Goal: Find specific page/section: Find specific page/section

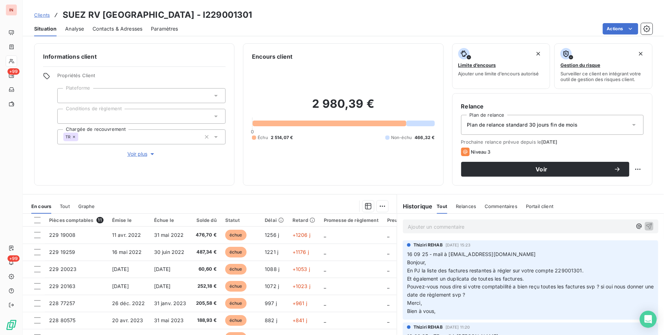
scroll to position [66, 0]
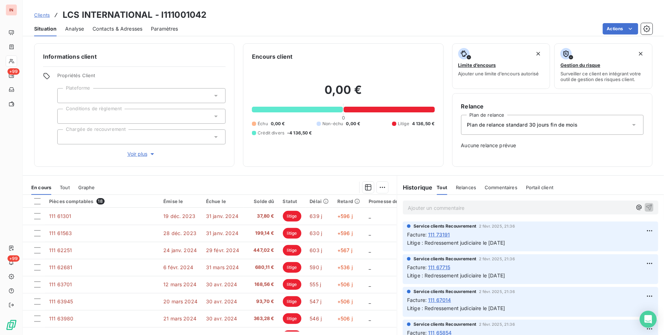
scroll to position [452, 0]
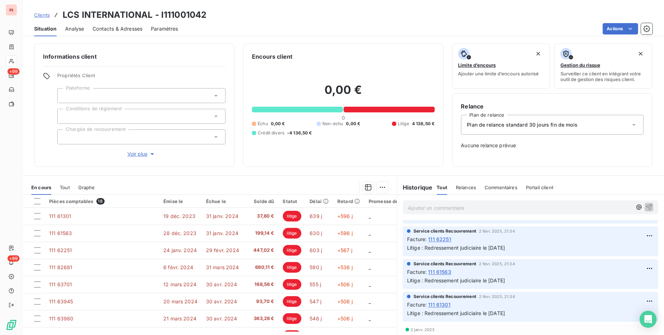
click at [44, 14] on span "Clients" at bounding box center [42, 15] width 16 height 6
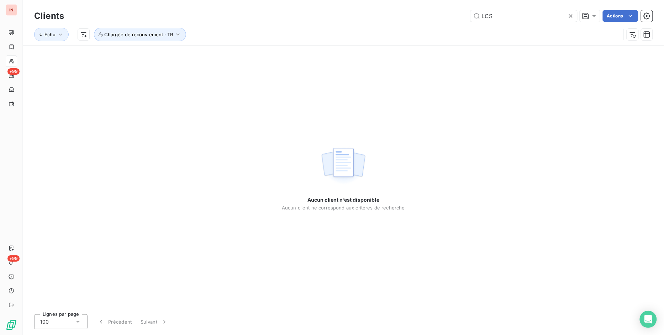
click at [571, 15] on icon at bounding box center [571, 16] width 4 height 4
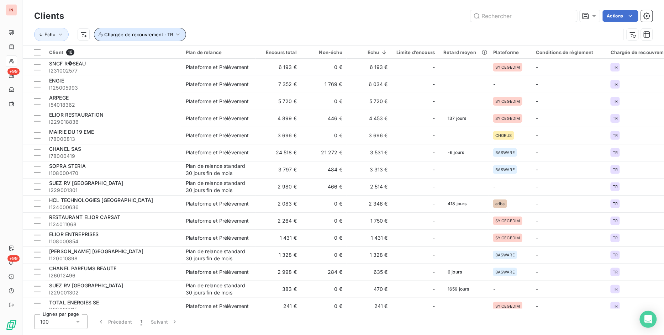
click at [174, 33] on icon "button" at bounding box center [177, 34] width 7 height 7
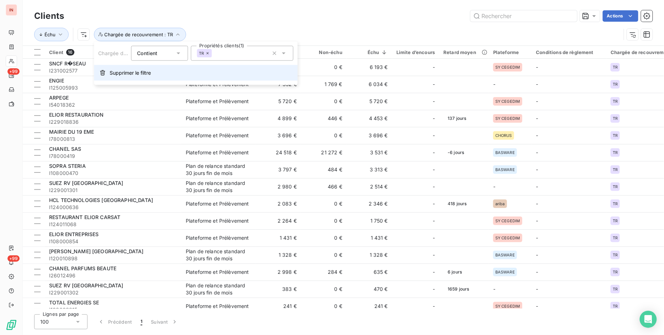
click at [143, 68] on button "Supprimer le filtre" at bounding box center [195, 73] width 203 height 16
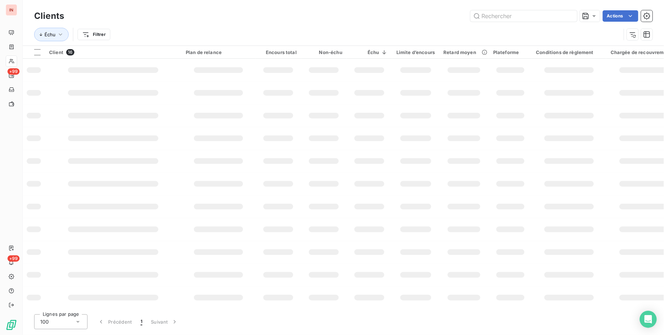
click at [183, 30] on div "Échu Filtrer" at bounding box center [327, 35] width 586 height 14
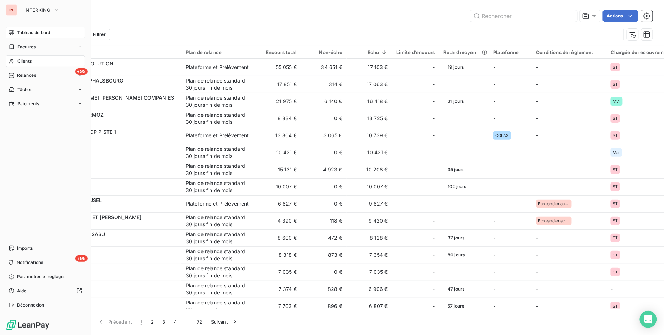
click at [40, 31] on span "Tableau de bord" at bounding box center [33, 33] width 33 height 6
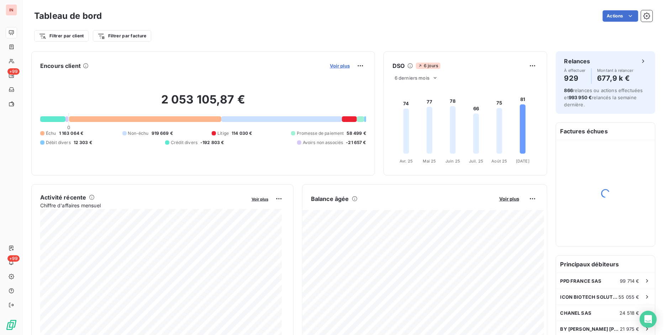
click at [330, 64] on span "Voir plus" at bounding box center [340, 66] width 20 height 6
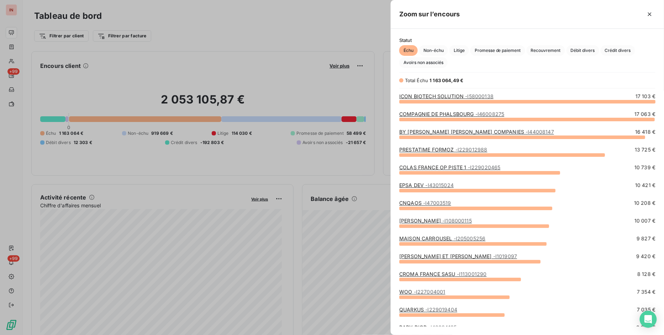
scroll to position [228, 267]
click at [228, 43] on div at bounding box center [332, 167] width 664 height 335
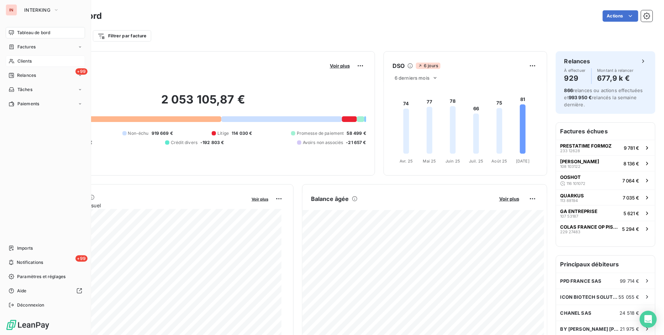
click at [26, 61] on span "Clients" at bounding box center [24, 61] width 14 height 6
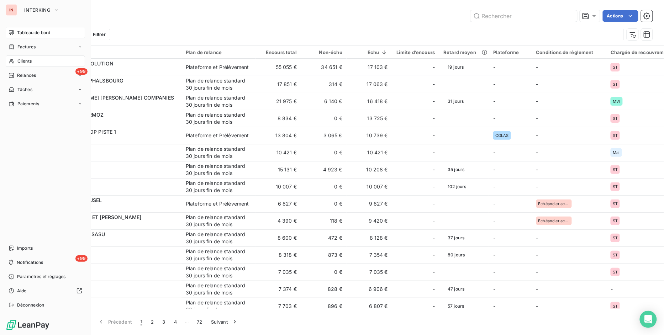
click at [37, 34] on span "Tableau de bord" at bounding box center [33, 33] width 33 height 6
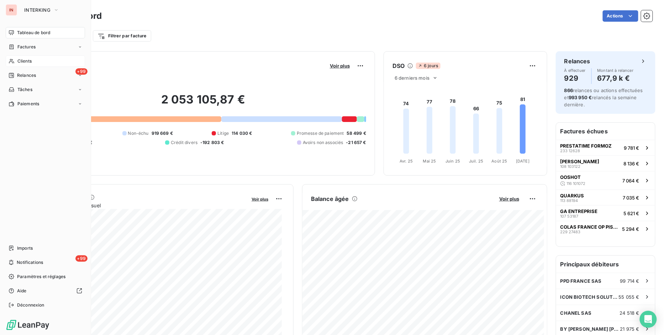
click at [21, 32] on span "Tableau de bord" at bounding box center [33, 33] width 33 height 6
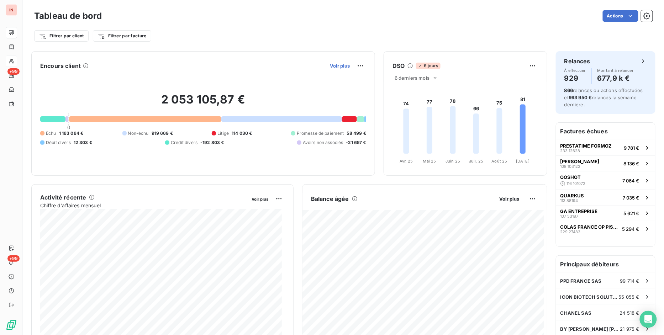
click at [336, 65] on span "Voir plus" at bounding box center [340, 66] width 20 height 6
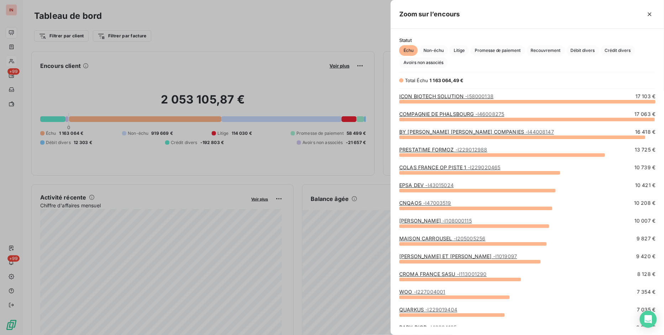
click at [291, 53] on div at bounding box center [332, 167] width 664 height 335
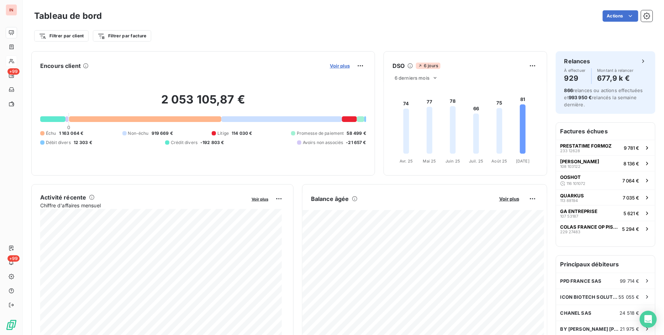
click at [331, 65] on span "Voir plus" at bounding box center [340, 66] width 20 height 6
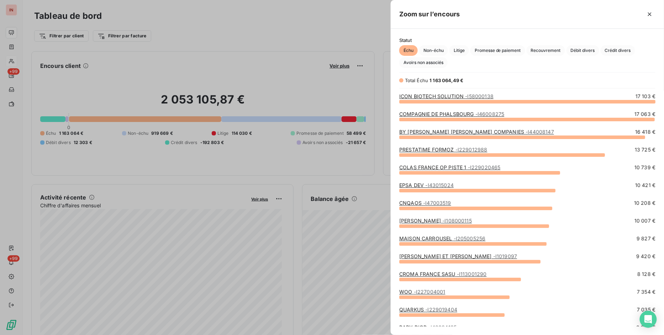
click at [203, 32] on div at bounding box center [332, 167] width 664 height 335
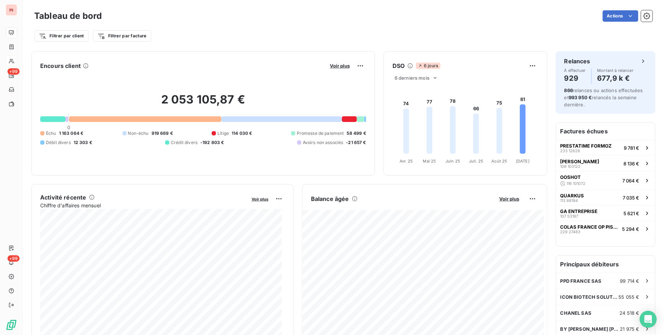
click at [553, 29] on div "Filtrer par client Filtrer par facture" at bounding box center [343, 36] width 618 height 14
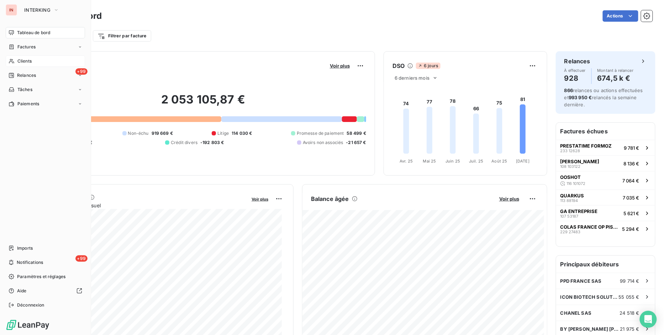
click at [18, 65] on div "Clients" at bounding box center [45, 60] width 79 height 11
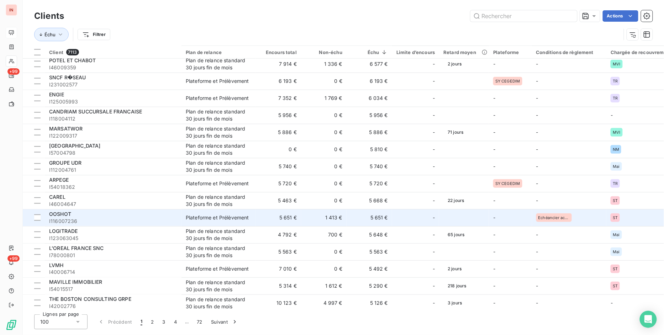
scroll to position [368, 0]
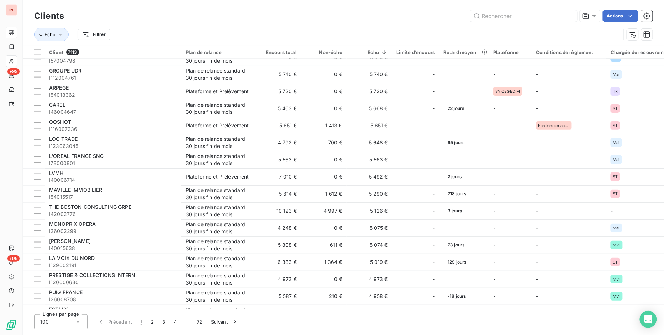
click at [167, 14] on div "Actions" at bounding box center [363, 15] width 580 height 11
click at [165, 27] on div "Échu Filtrer" at bounding box center [343, 34] width 618 height 22
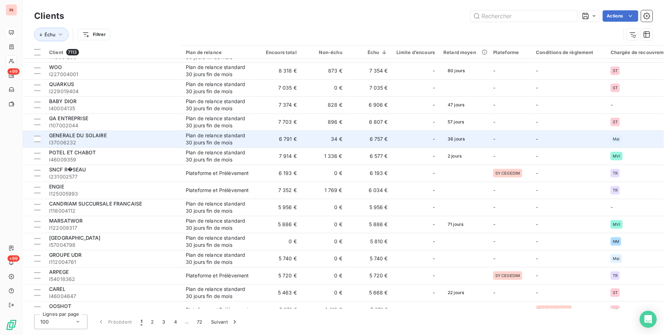
scroll to position [0, 0]
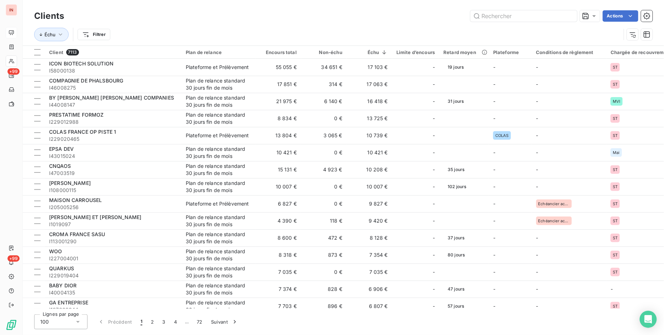
click at [178, 13] on div "Actions" at bounding box center [363, 15] width 580 height 11
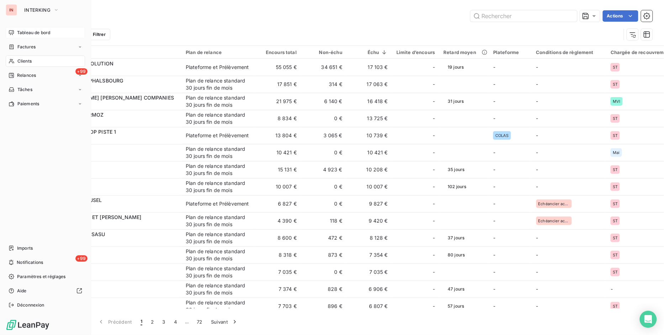
click at [28, 33] on span "Tableau de bord" at bounding box center [33, 33] width 33 height 6
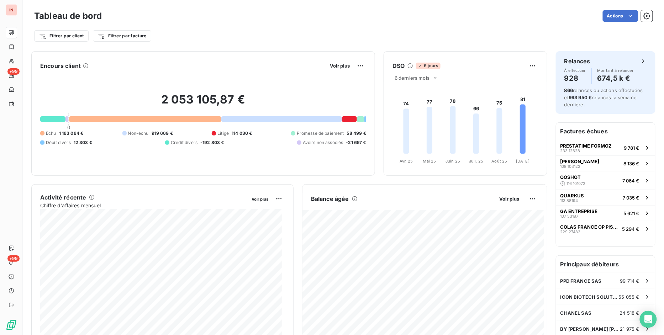
click at [495, 24] on div "Filtrer par client Filtrer par facture" at bounding box center [343, 32] width 618 height 19
click at [457, 22] on div "Tableau de bord Actions" at bounding box center [343, 16] width 618 height 15
click at [463, 27] on div "Filtrer par client Filtrer par facture" at bounding box center [343, 32] width 618 height 19
click at [337, 67] on span "Voir plus" at bounding box center [340, 66] width 20 height 6
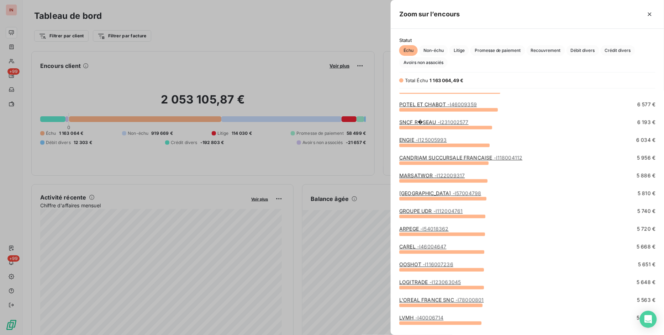
scroll to position [461, 0]
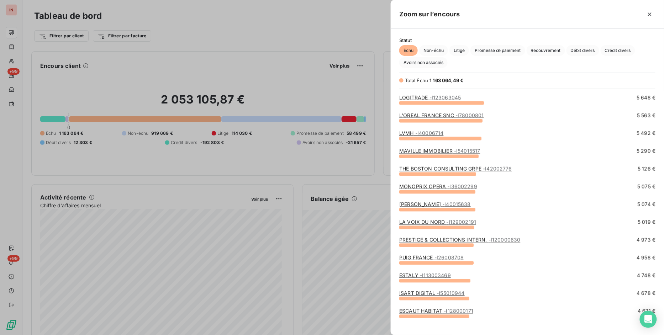
click at [229, 28] on div at bounding box center [332, 167] width 664 height 335
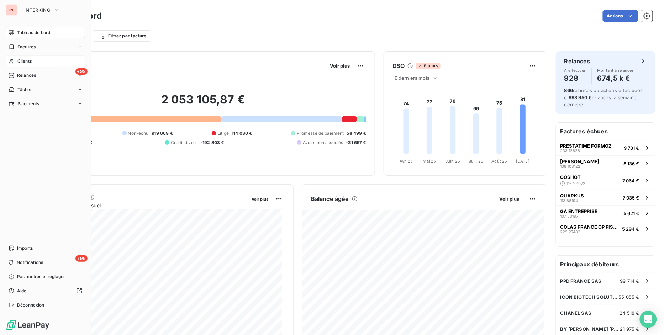
click at [20, 58] on span "Clients" at bounding box center [24, 61] width 14 height 6
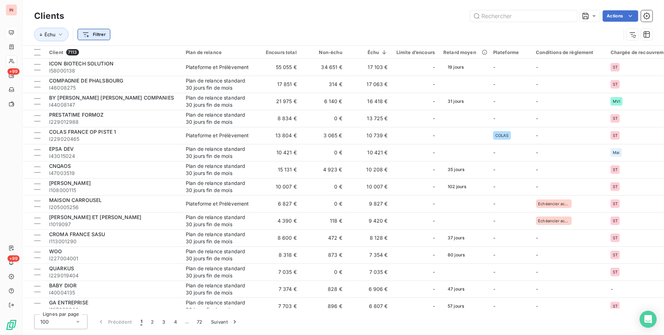
click at [95, 34] on html "IN +99 +99 Clients Actions Échu Filtrer Client 7113 Plan de relance Encours tot…" at bounding box center [332, 167] width 664 height 335
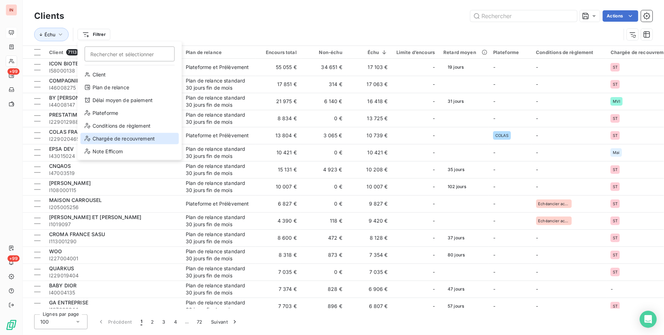
click at [127, 135] on div "Chargée de recouvrement" at bounding box center [129, 138] width 98 height 11
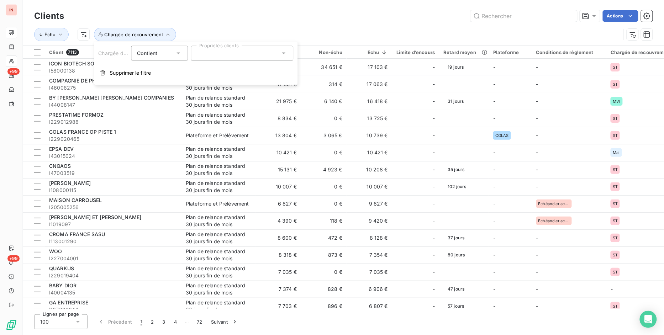
click at [219, 54] on div at bounding box center [242, 53] width 102 height 15
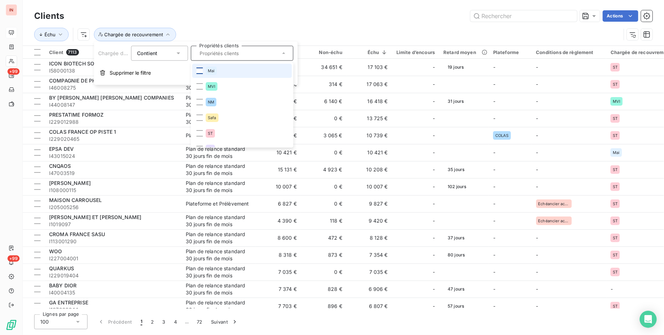
click at [198, 71] on div at bounding box center [199, 71] width 6 height 6
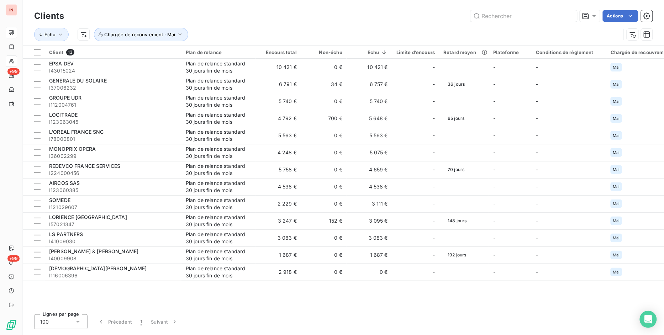
click at [379, 15] on div "Actions" at bounding box center [363, 15] width 580 height 11
